Goal: Task Accomplishment & Management: Manage account settings

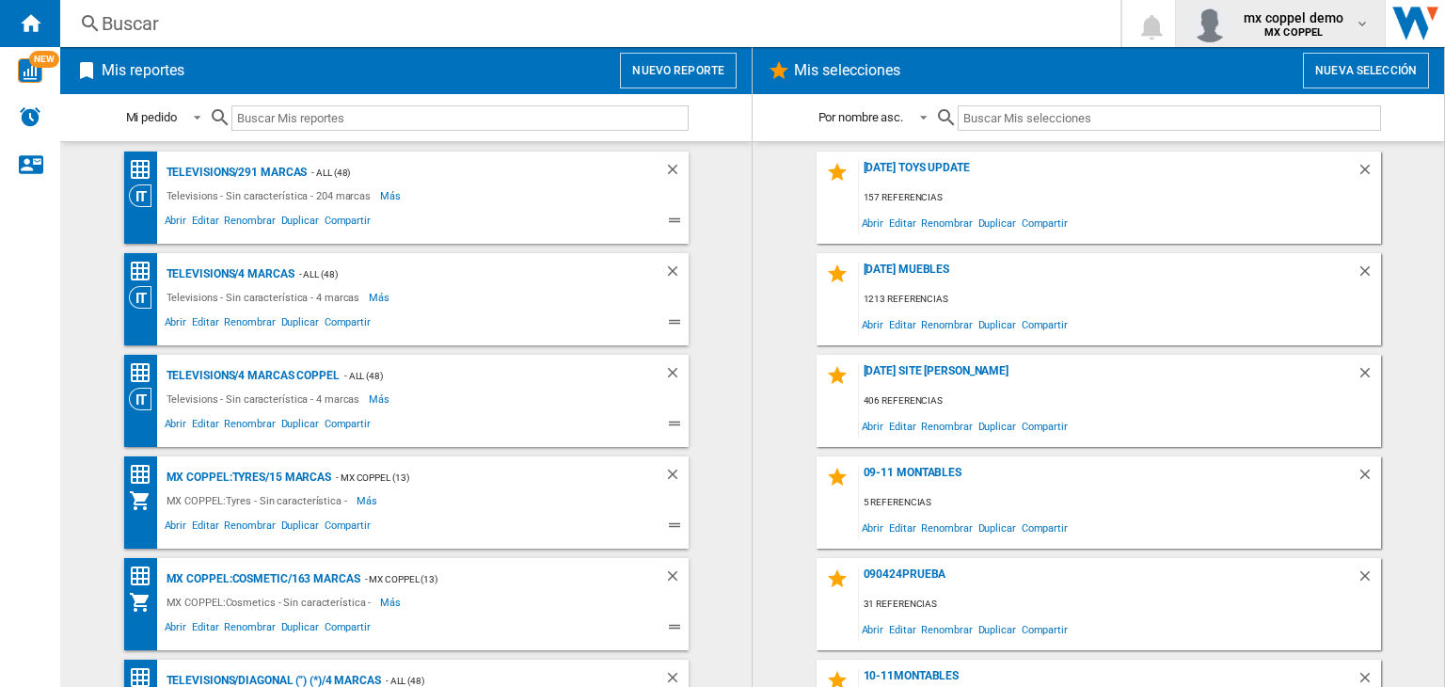
click at [1250, 39] on div "mx coppel demo MX COPPEL" at bounding box center [1280, 24] width 179 height 38
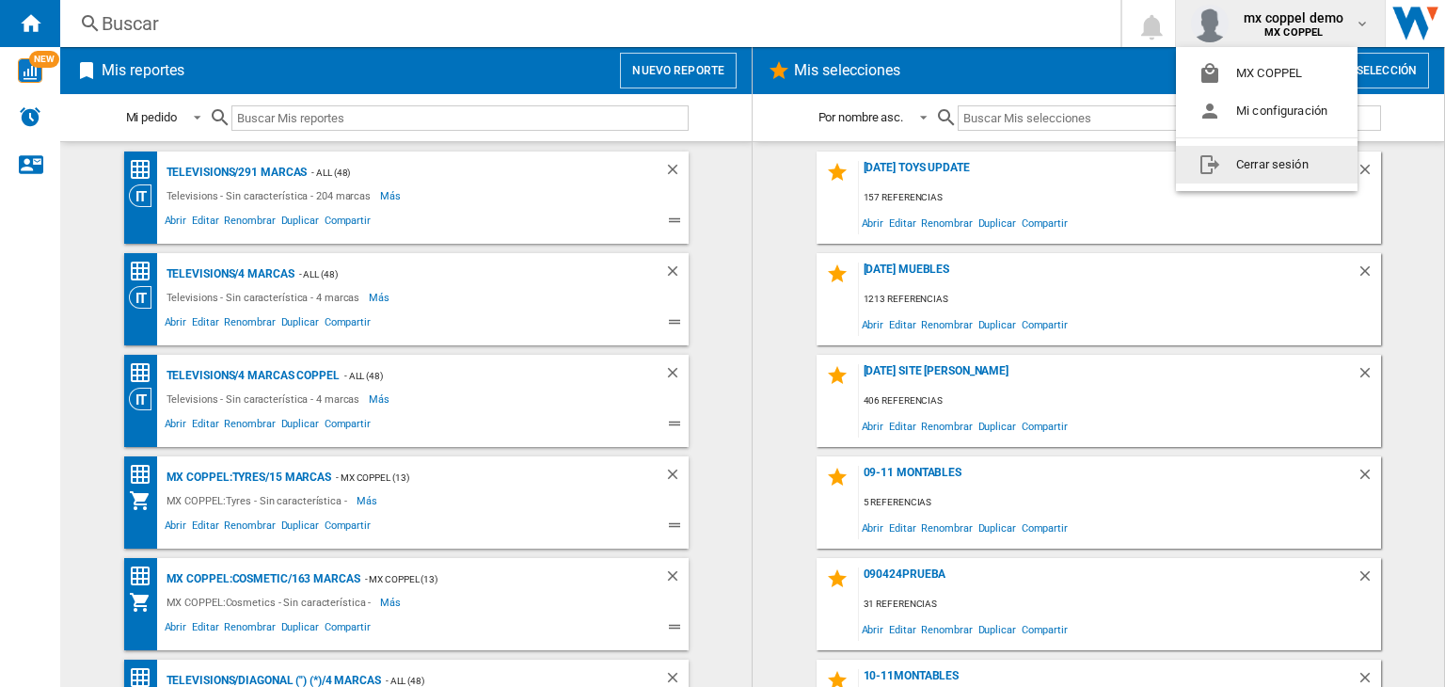
click at [1257, 166] on button "Cerrar sesión" at bounding box center [1267, 165] width 182 height 38
